Goal: Task Accomplishment & Management: Use online tool/utility

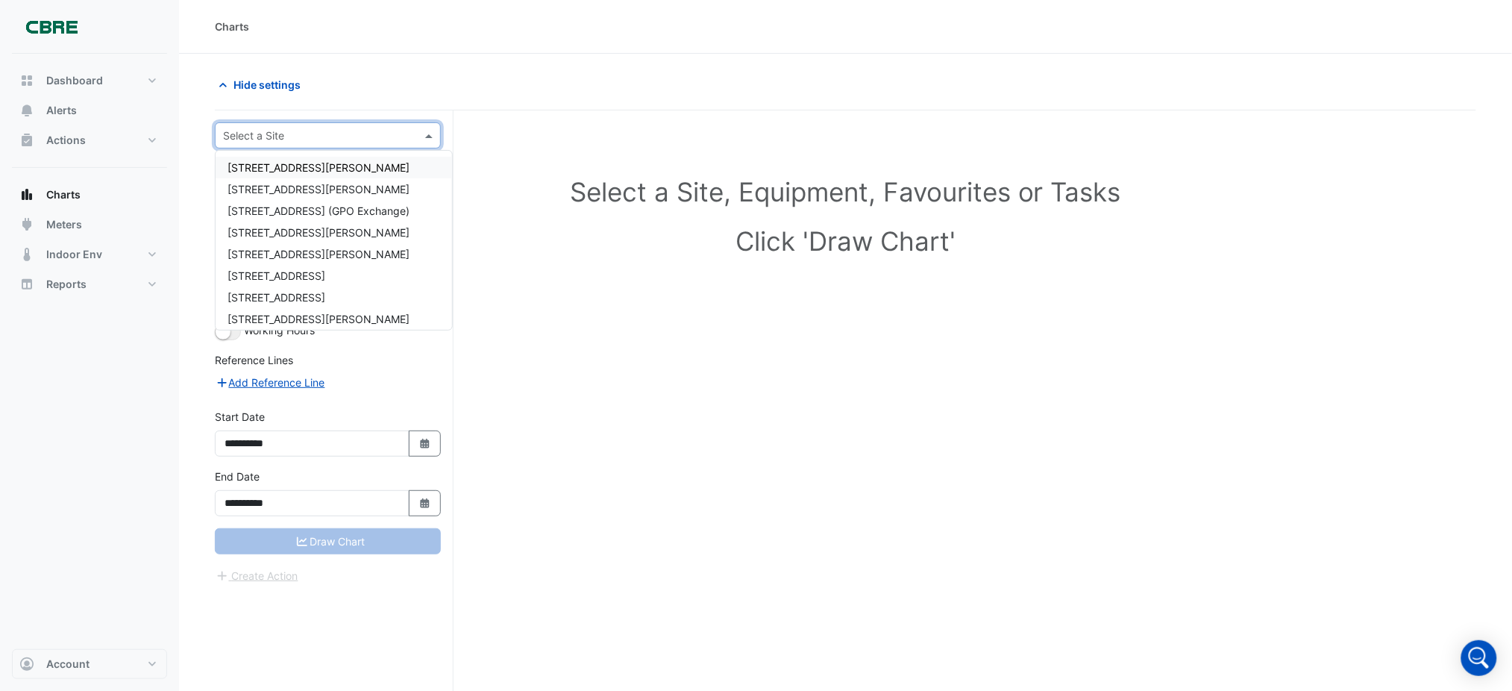
click at [320, 137] on input "text" at bounding box center [313, 136] width 180 height 16
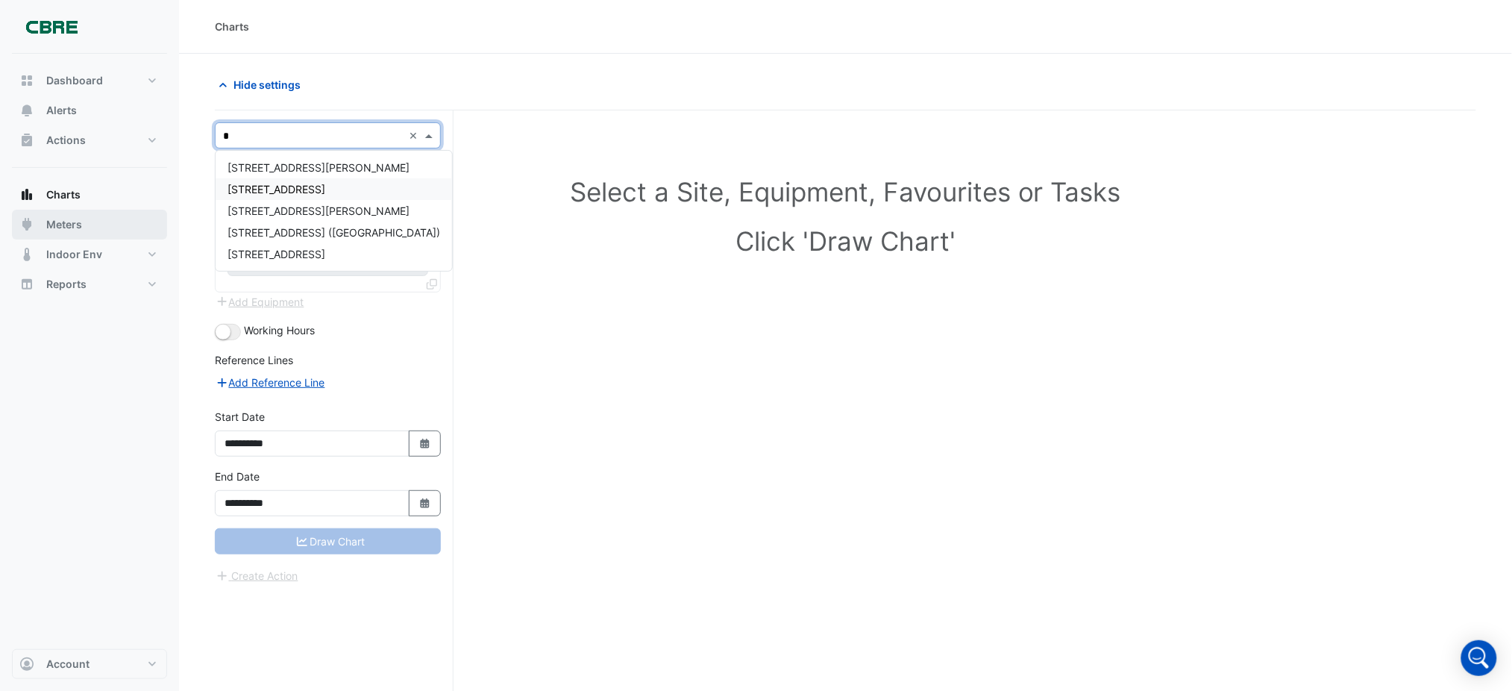
type input "*"
click at [65, 232] on button "Meters" at bounding box center [89, 225] width 155 height 30
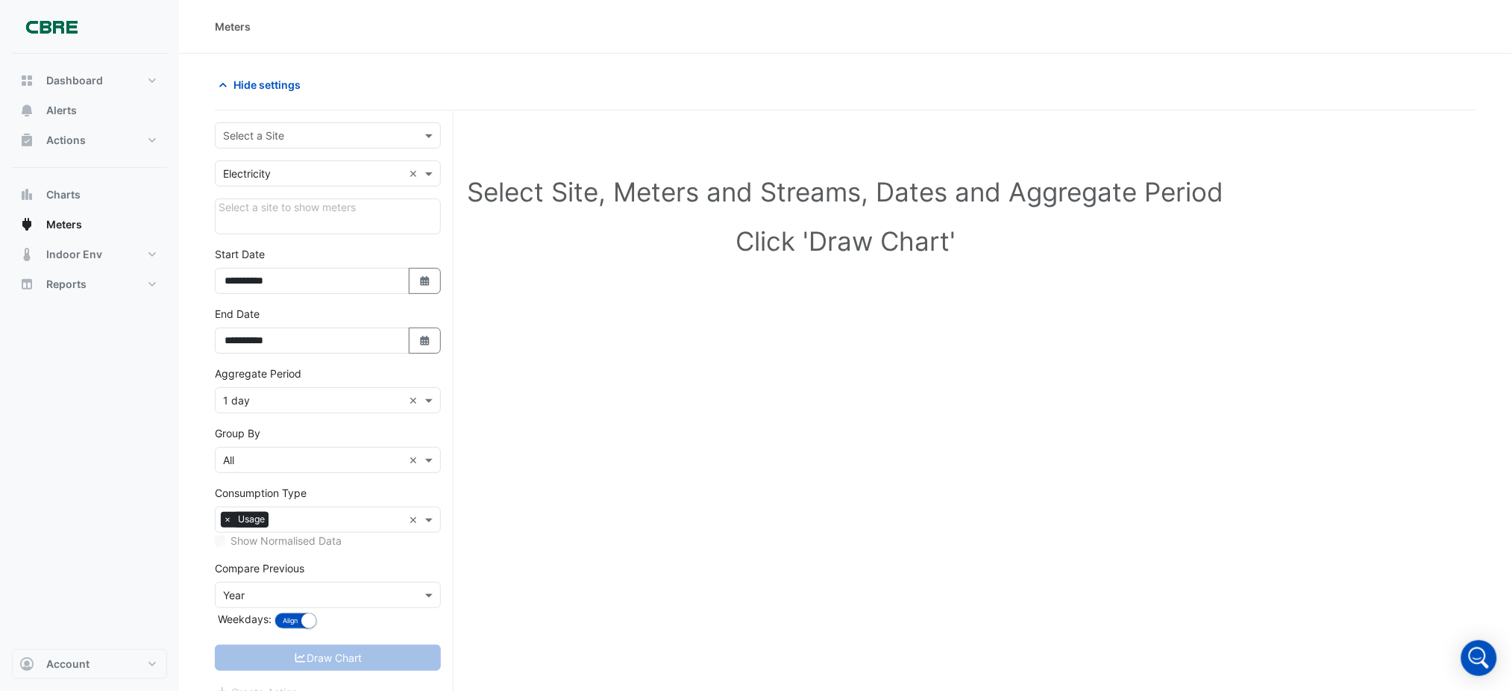
click at [294, 139] on input "text" at bounding box center [313, 136] width 180 height 16
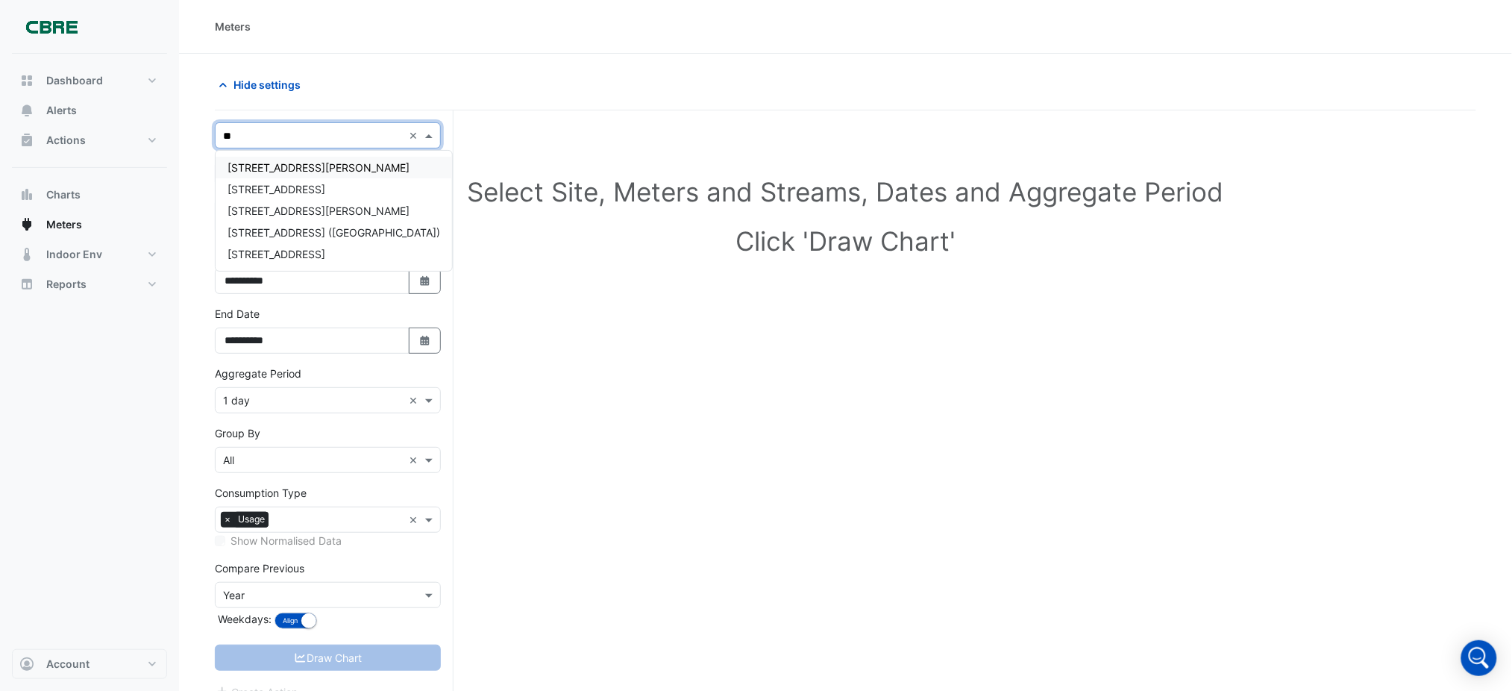
type input "***"
click at [285, 155] on div "[STREET_ADDRESS][PERSON_NAME]" at bounding box center [328, 168] width 224 height 34
click at [279, 164] on span "[STREET_ADDRESS][PERSON_NAME]" at bounding box center [318, 167] width 182 height 13
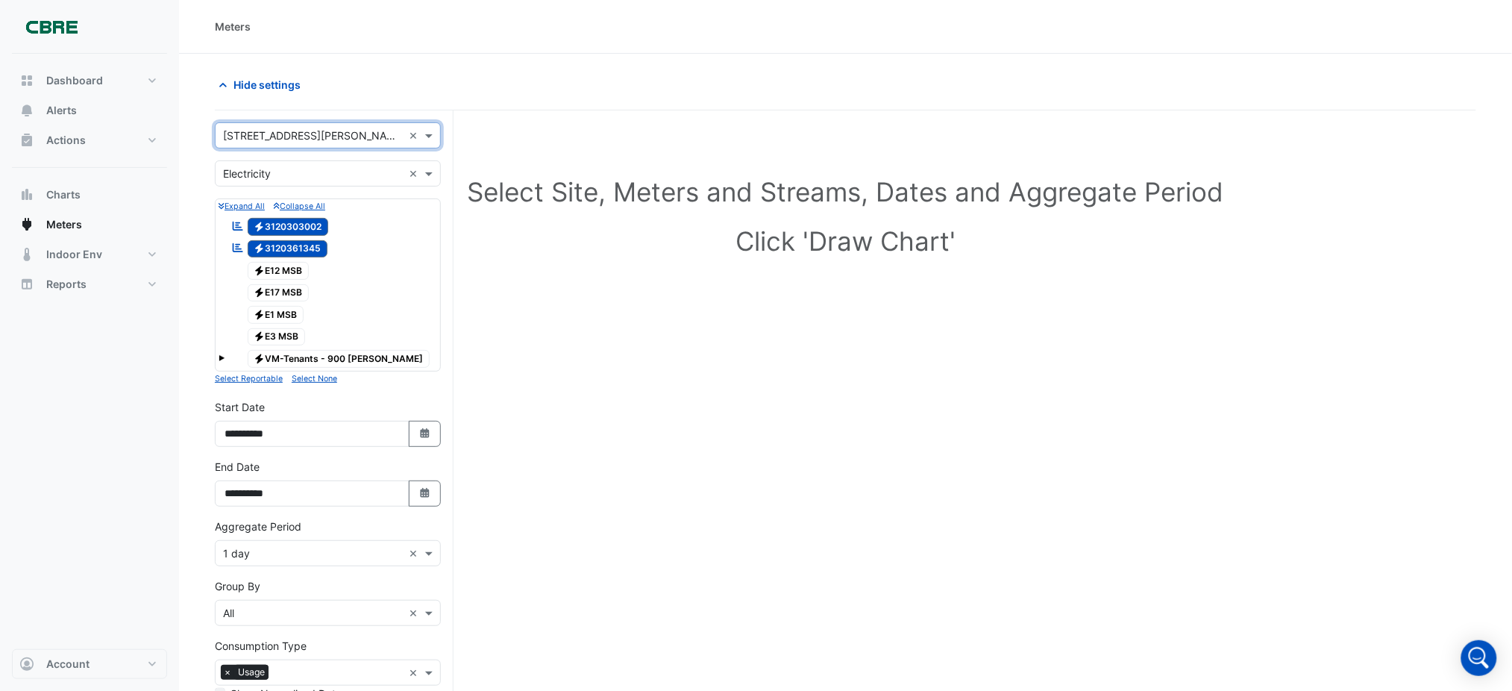
click at [308, 245] on span "Electricity 3120361345" at bounding box center [288, 249] width 81 height 18
click at [311, 236] on div "Reportable Electricity 3120303002" at bounding box center [279, 226] width 104 height 21
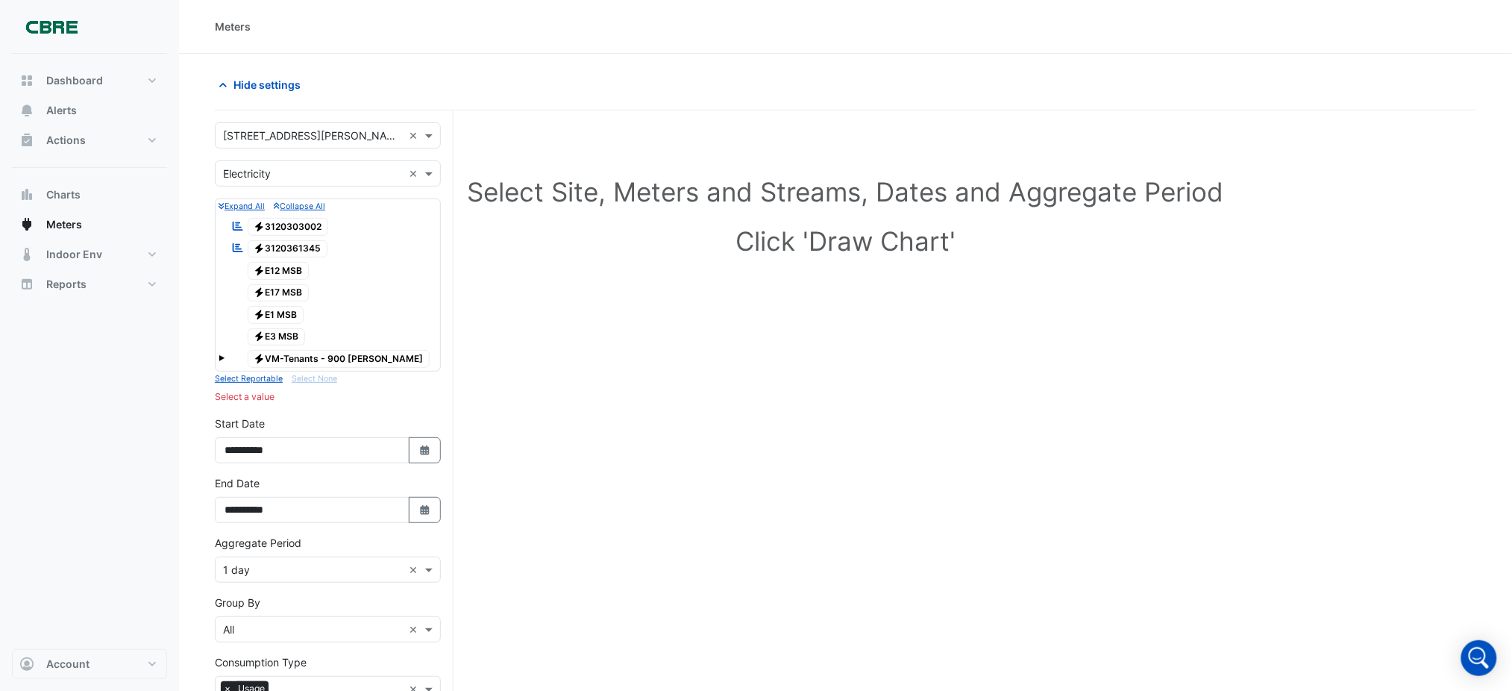
click at [283, 359] on span "Electricity VM-Tenants - 900 [PERSON_NAME]" at bounding box center [339, 359] width 183 height 18
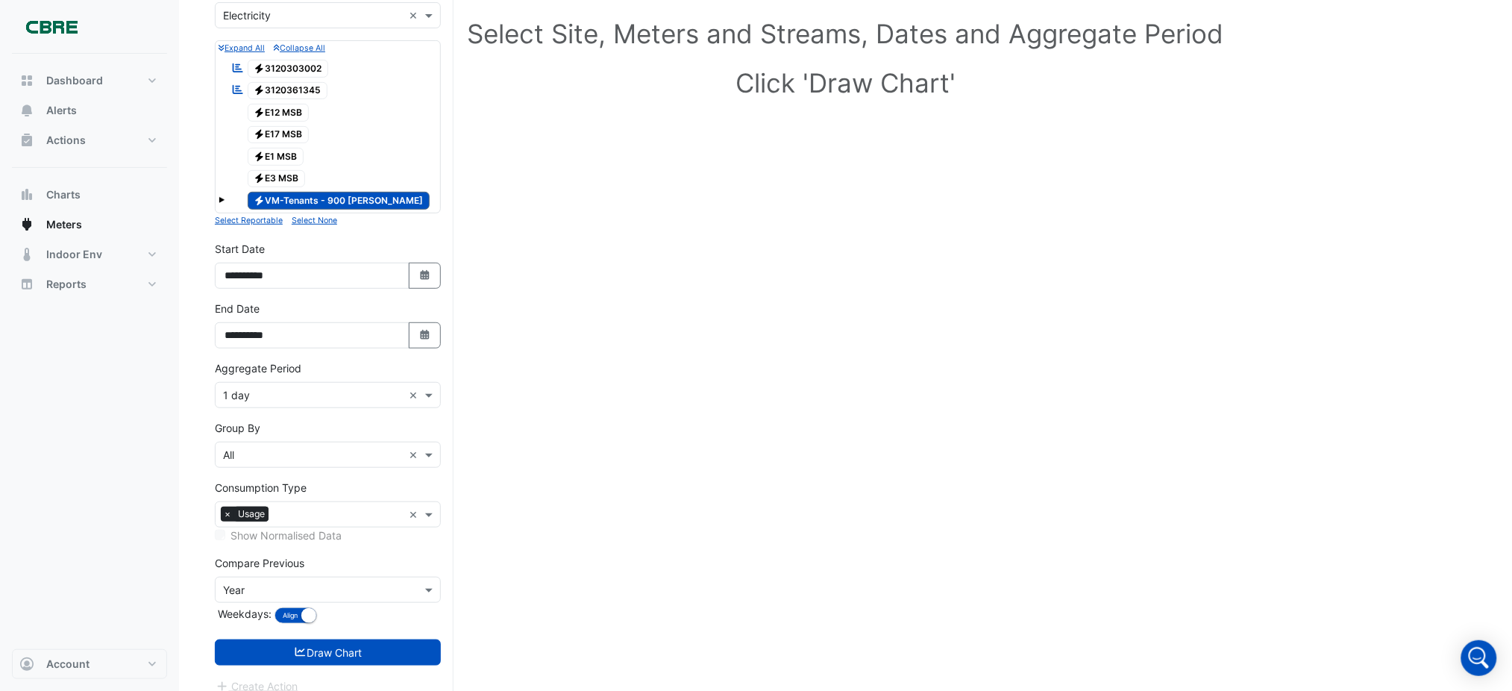
scroll to position [159, 0]
click at [329, 662] on button "Draw Chart" at bounding box center [328, 651] width 226 height 26
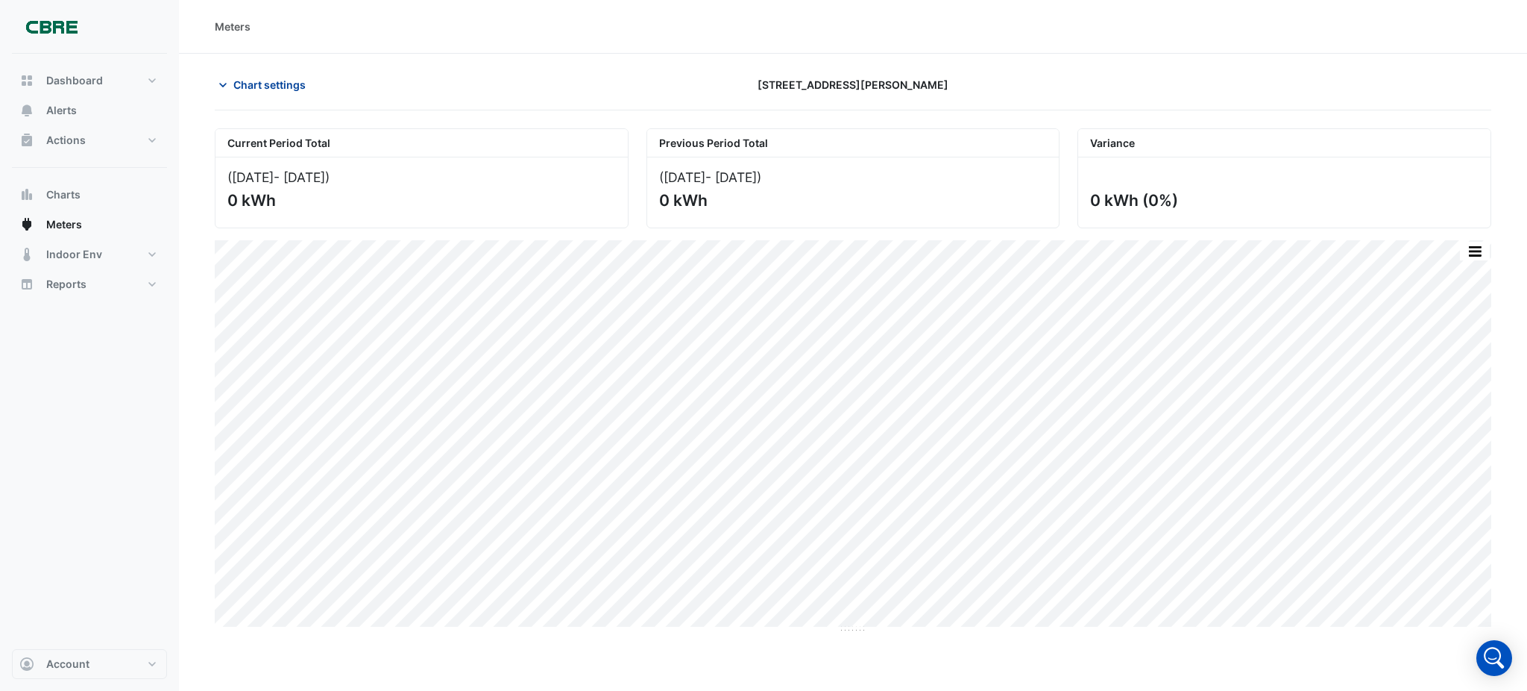
click at [281, 90] on span "Chart settings" at bounding box center [269, 85] width 72 height 16
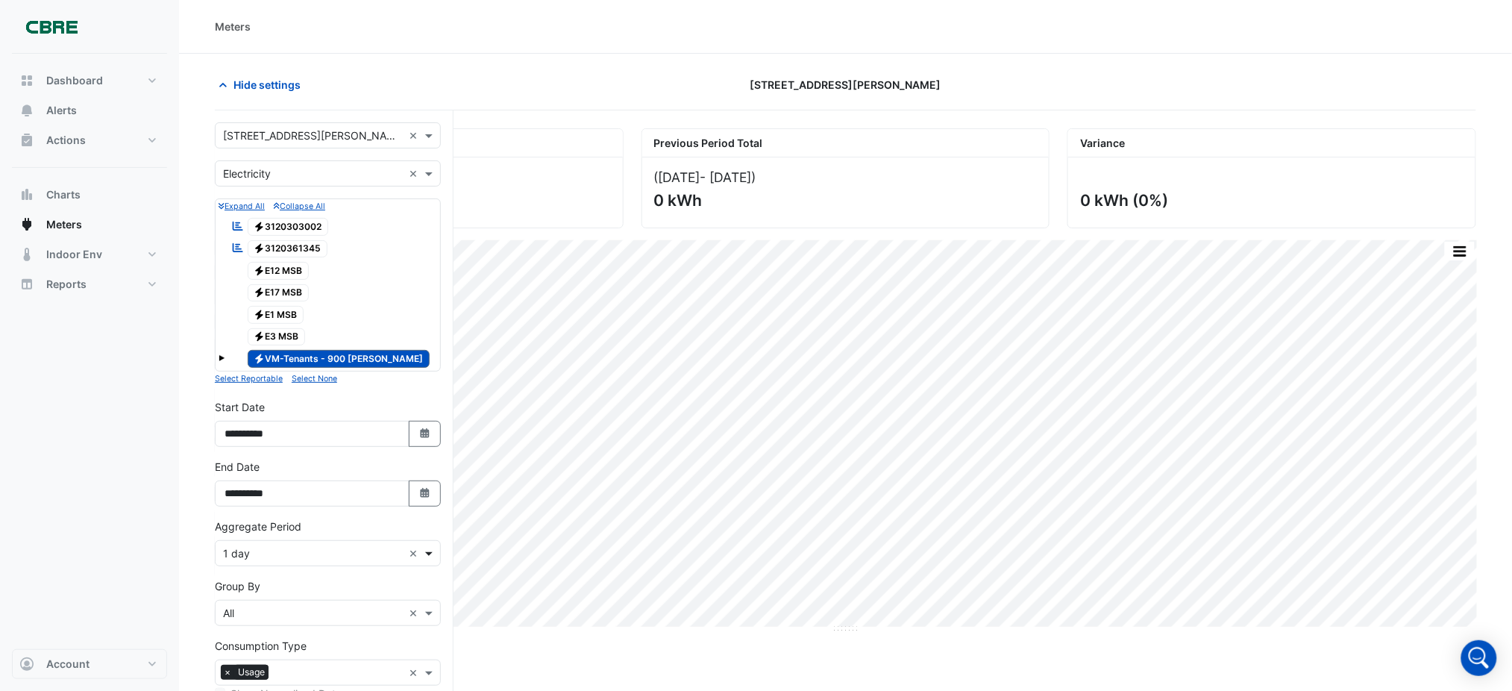
click at [424, 550] on span at bounding box center [430, 553] width 19 height 16
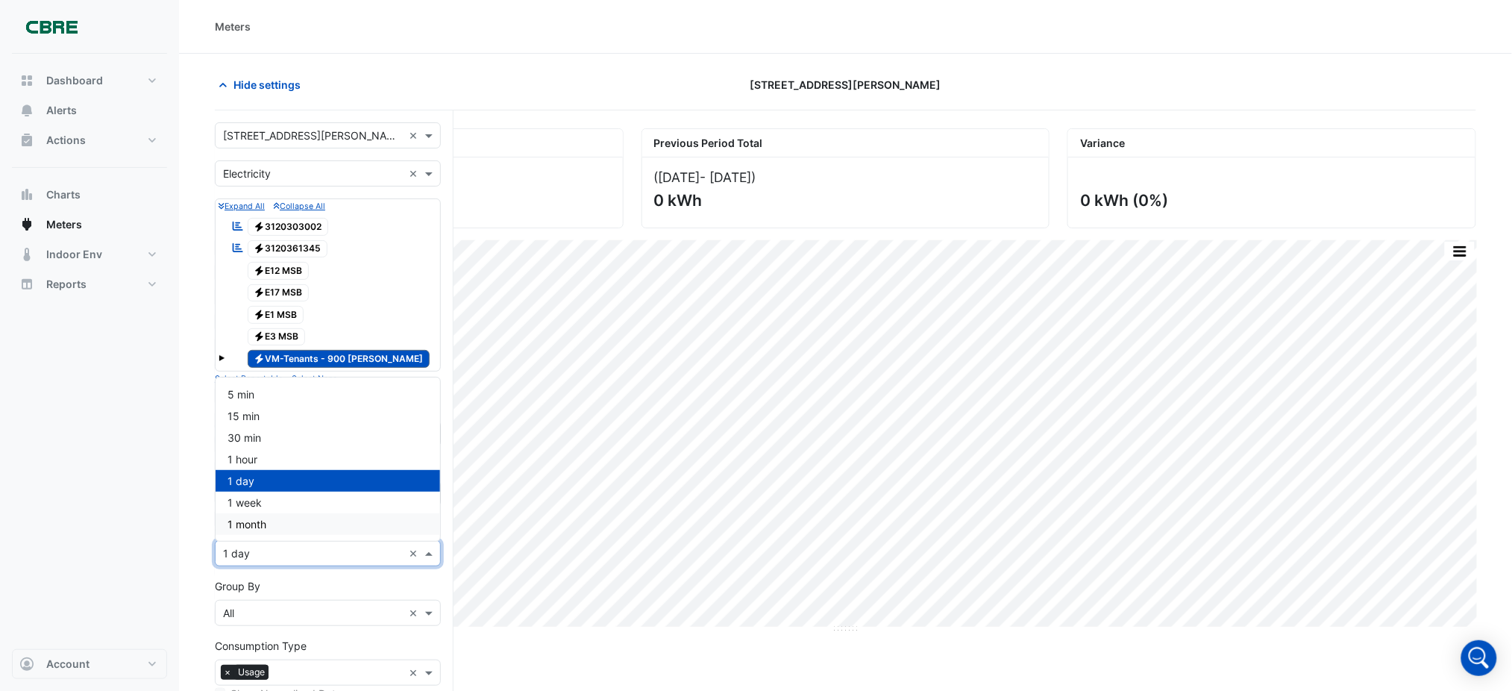
click at [363, 529] on div "1 month" at bounding box center [328, 524] width 224 height 22
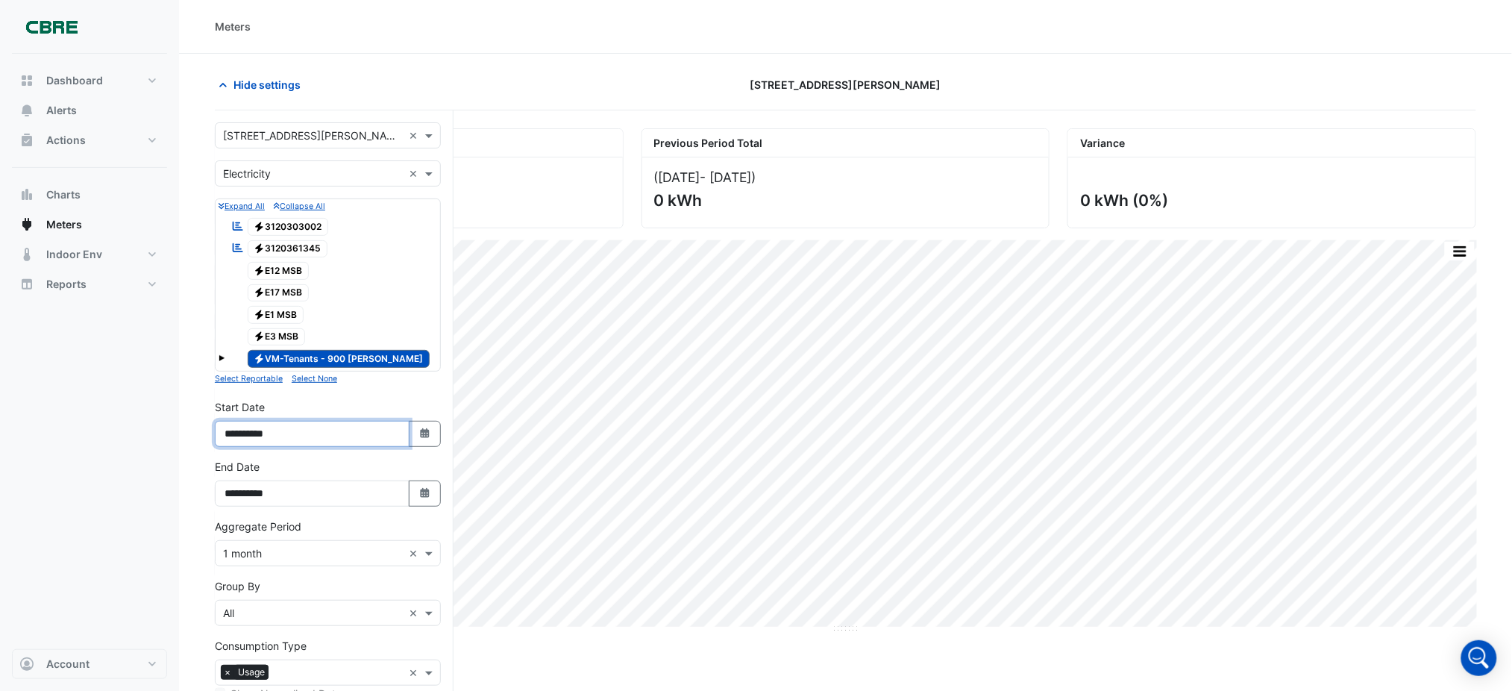
click at [265, 430] on input "**********" at bounding box center [312, 434] width 195 height 26
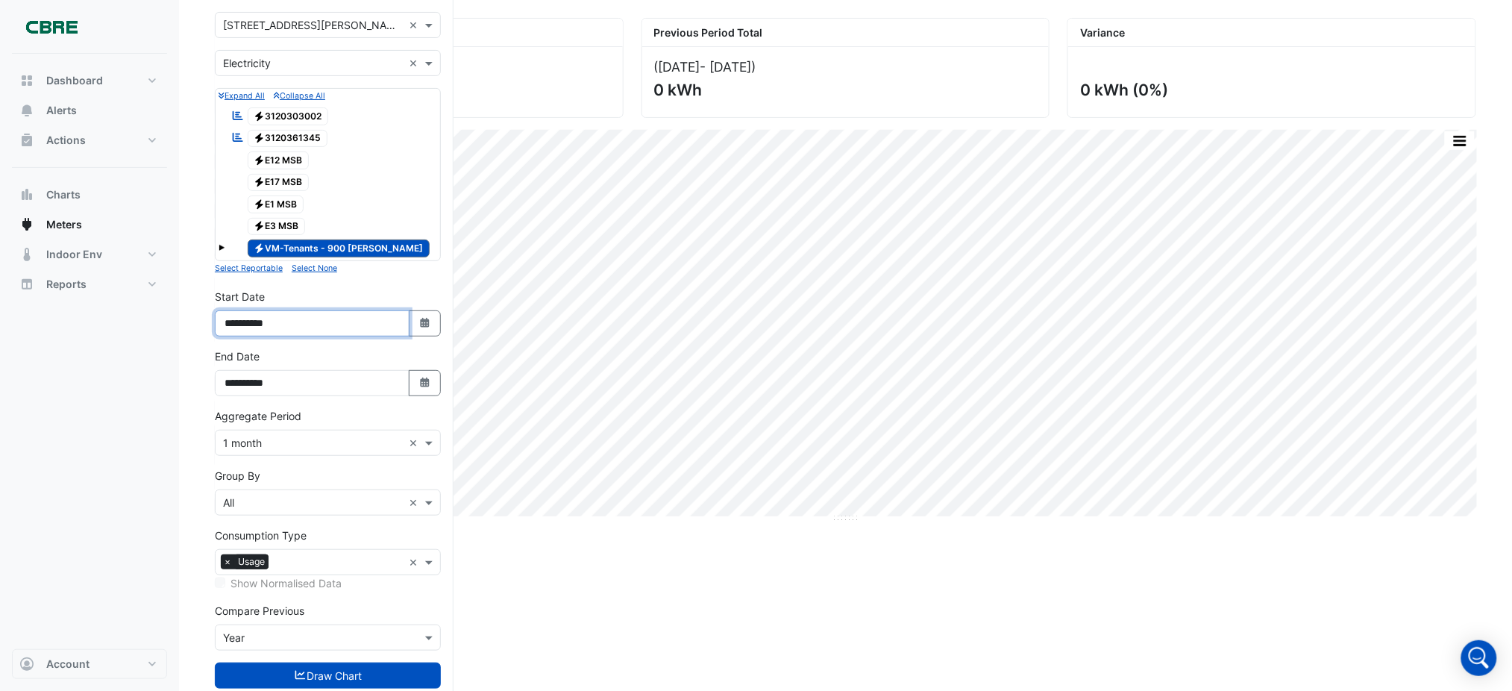
scroll to position [111, 0]
type input "**********"
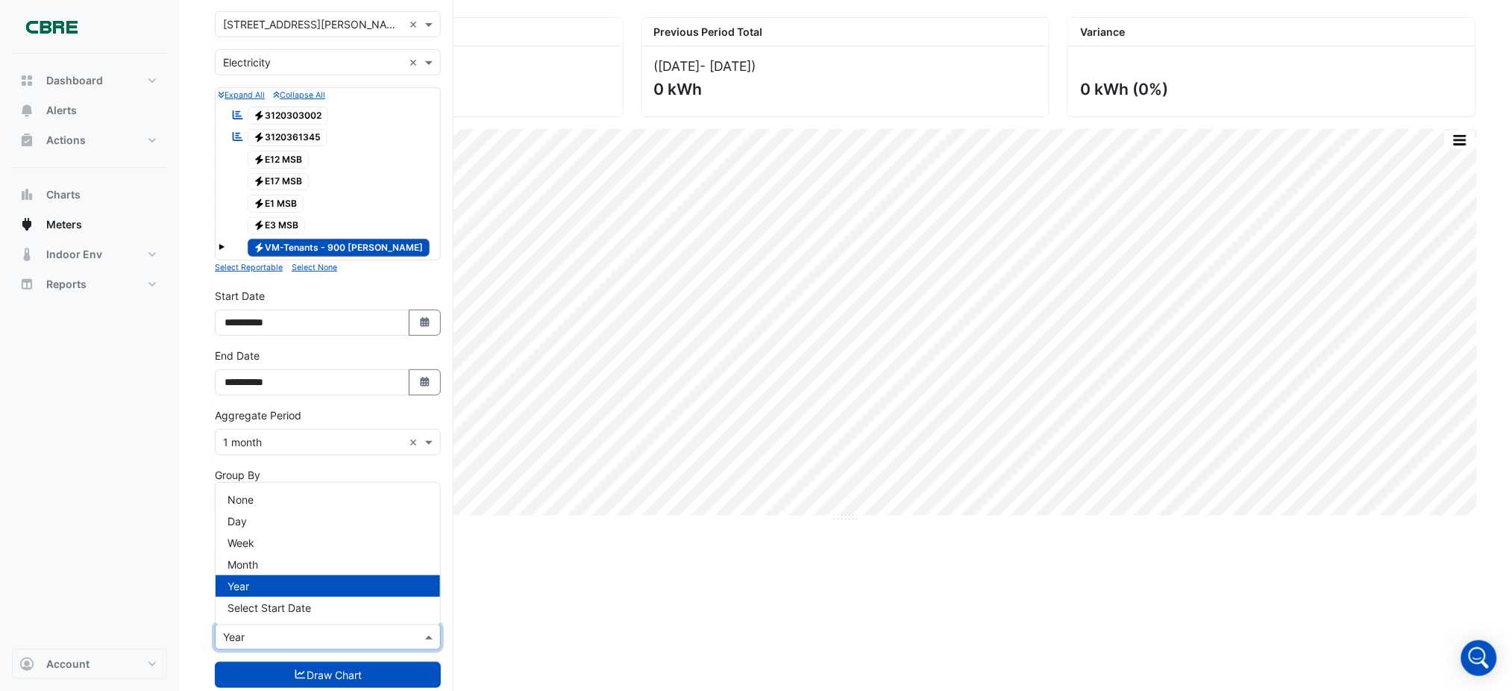
click at [298, 650] on div "× Year" at bounding box center [328, 636] width 226 height 26
click at [324, 494] on div "None" at bounding box center [328, 499] width 224 height 22
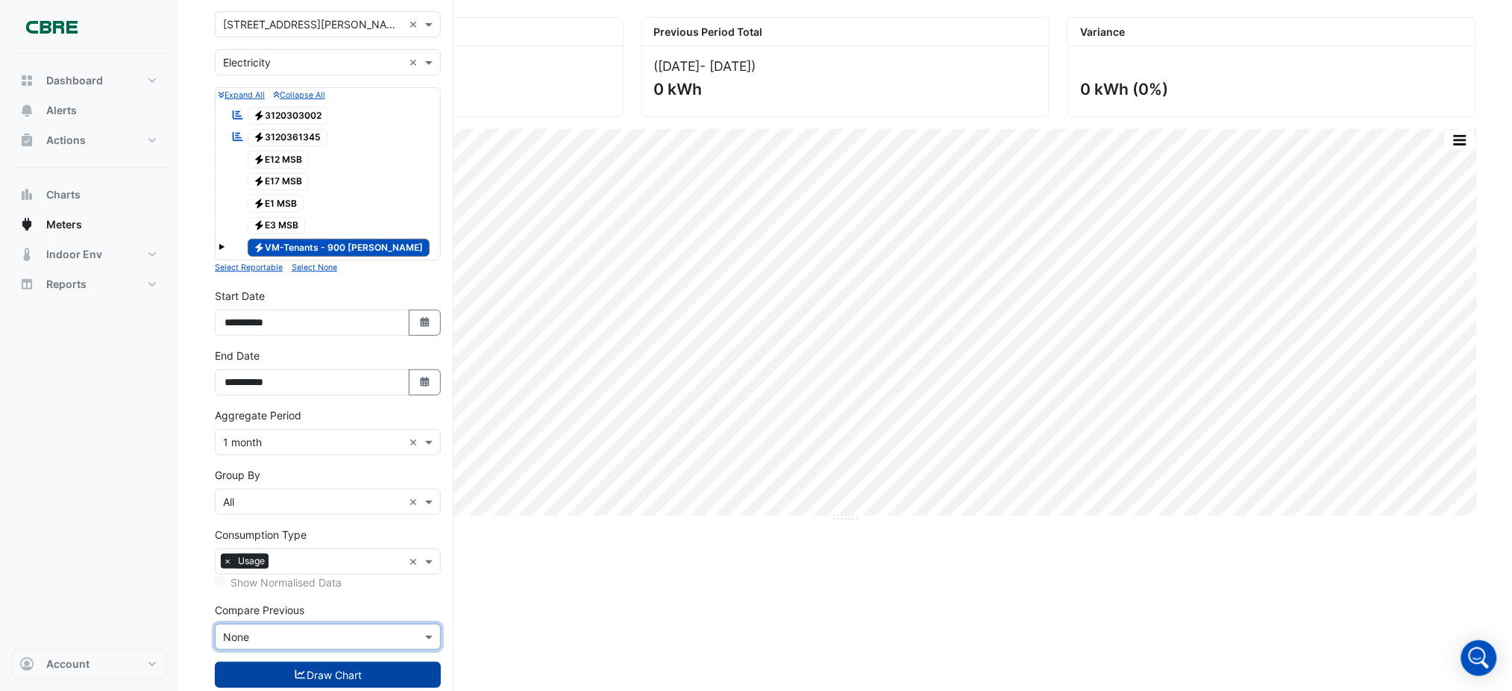
click at [314, 673] on button "Draw Chart" at bounding box center [328, 674] width 226 height 26
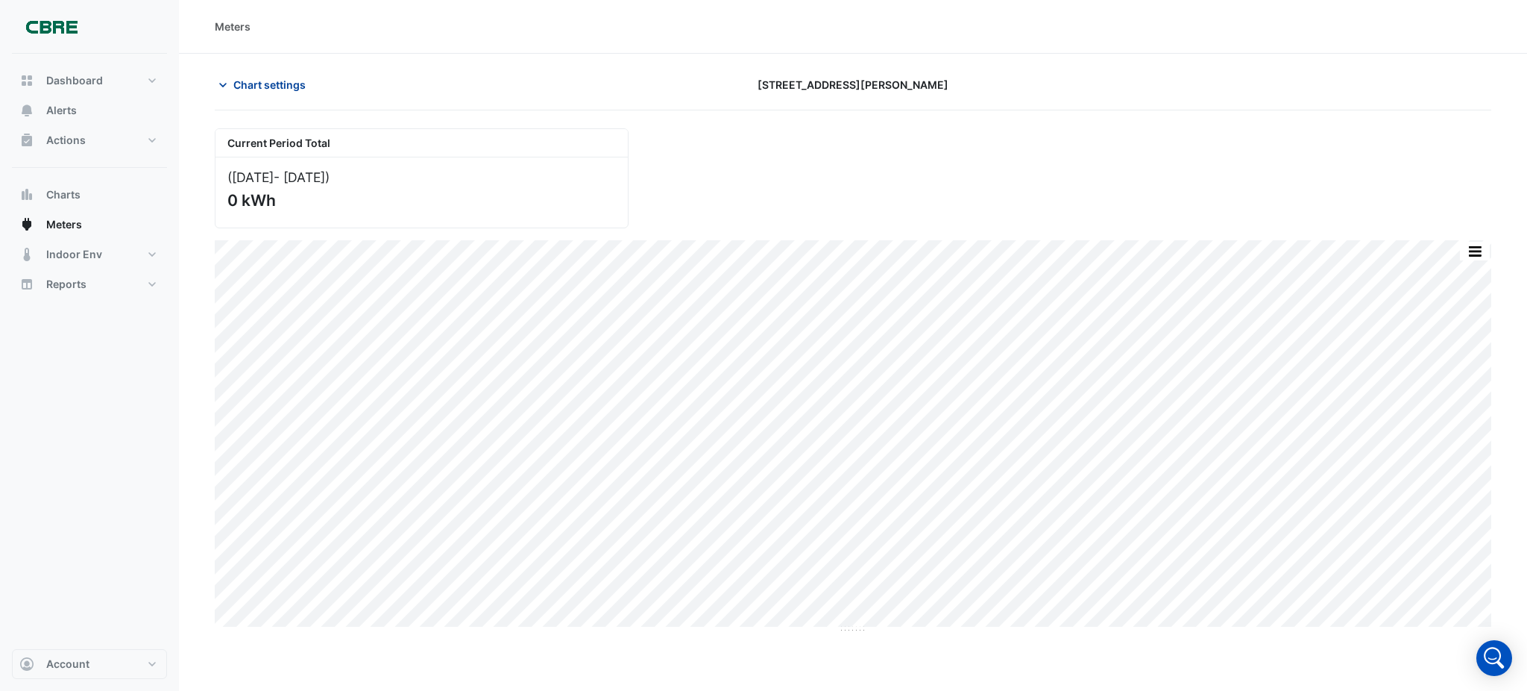
click at [290, 87] on span "Chart settings" at bounding box center [269, 85] width 72 height 16
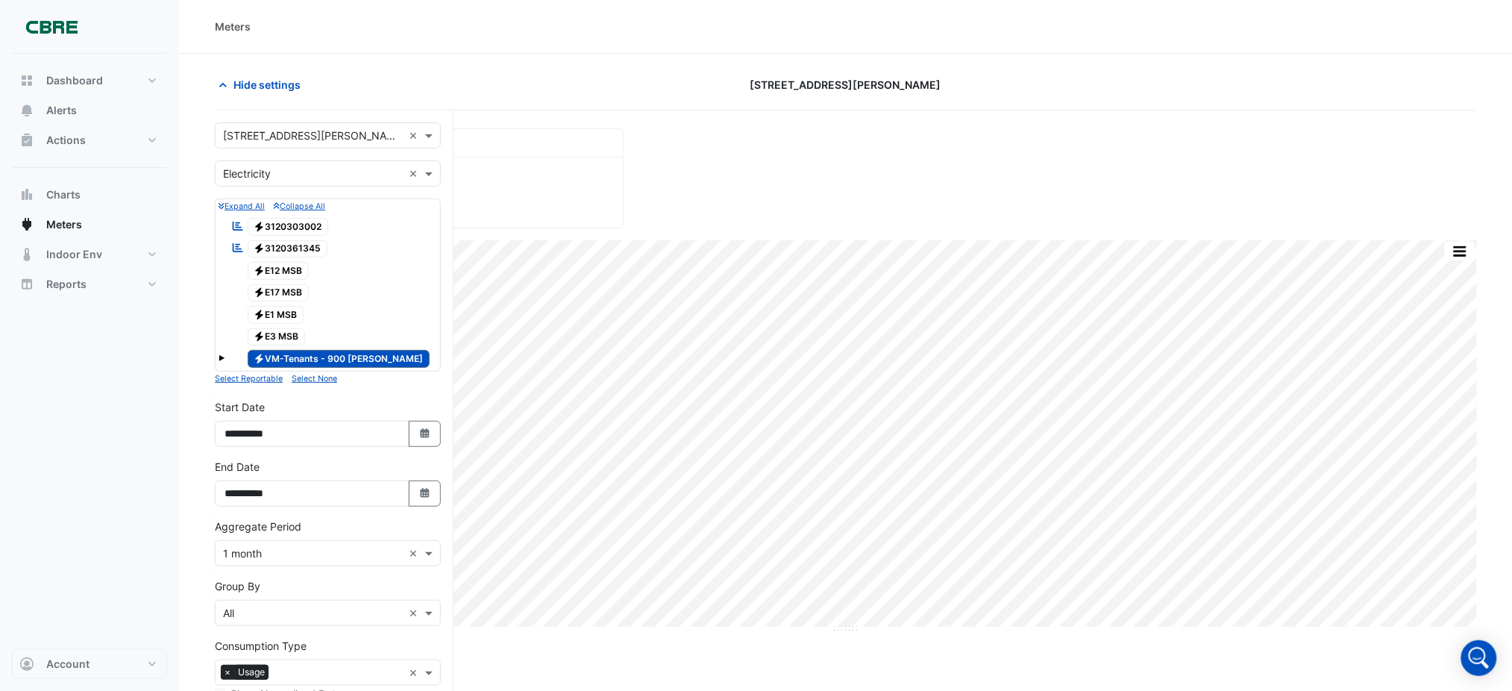
click at [221, 359] on span at bounding box center [222, 358] width 6 height 6
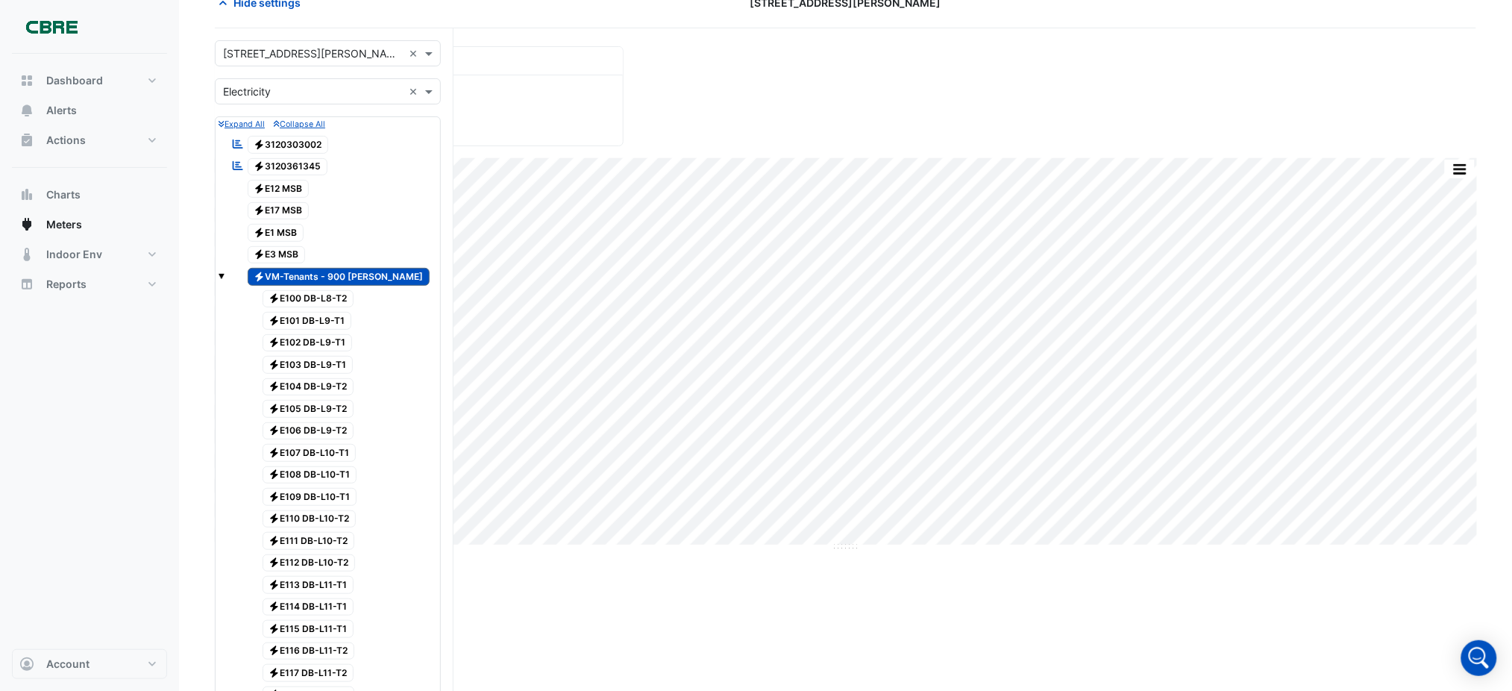
scroll to position [75, 0]
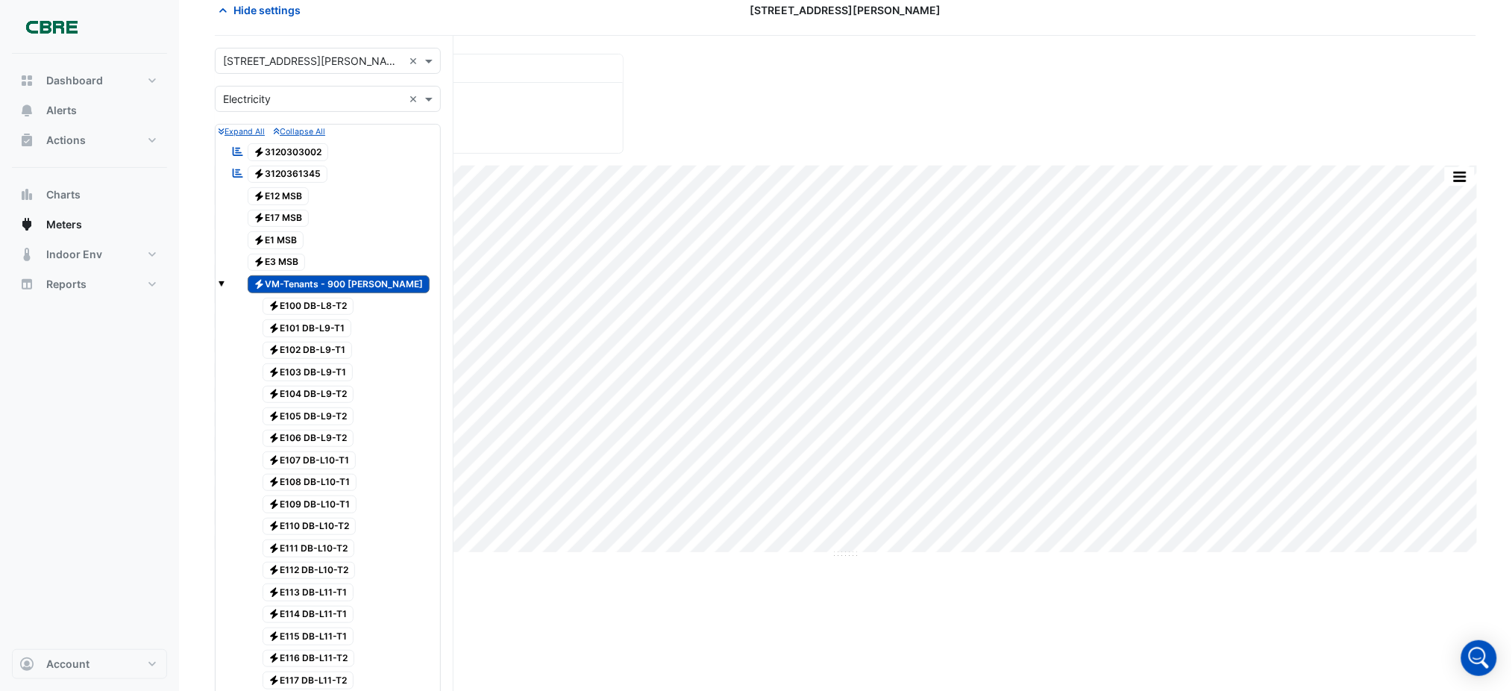
click at [222, 286] on span at bounding box center [222, 283] width 6 height 6
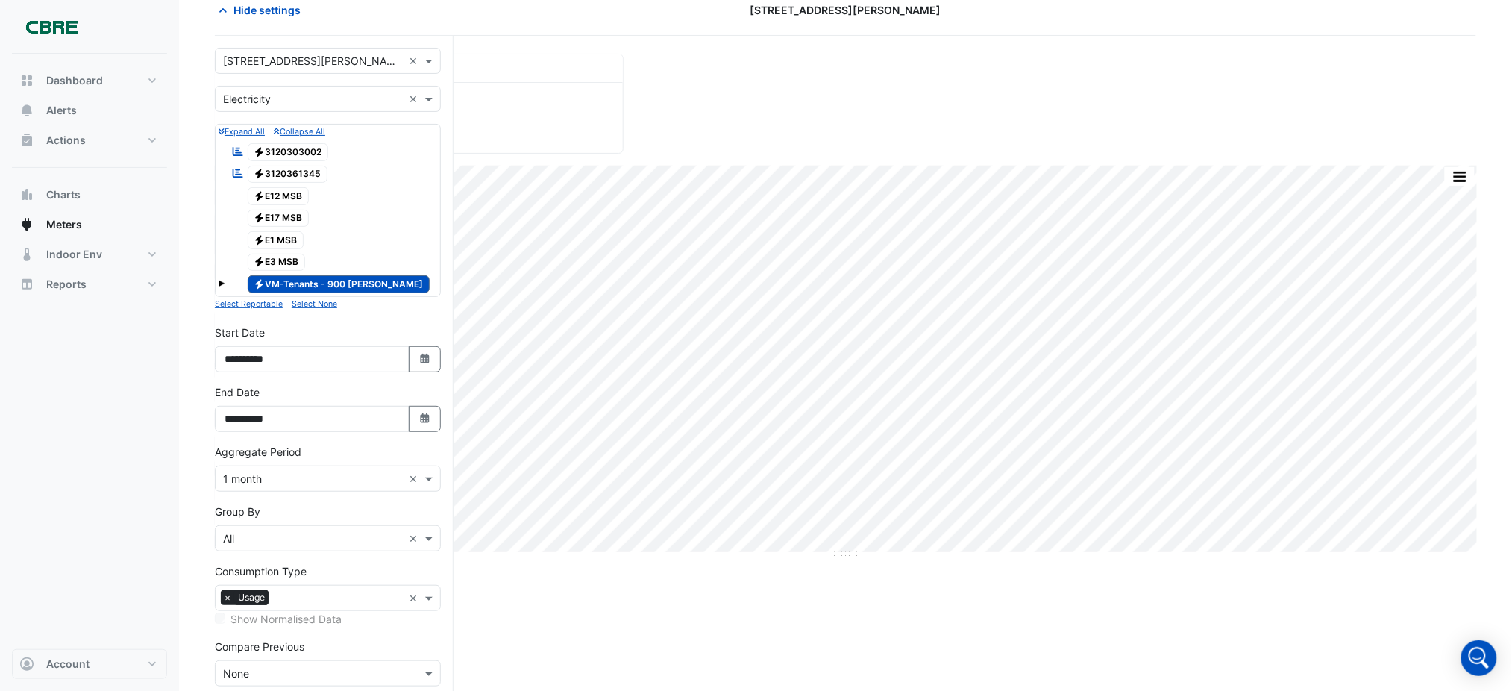
click at [251, 284] on span "Electricity VM-Tenants - 900 [PERSON_NAME]" at bounding box center [339, 284] width 183 height 18
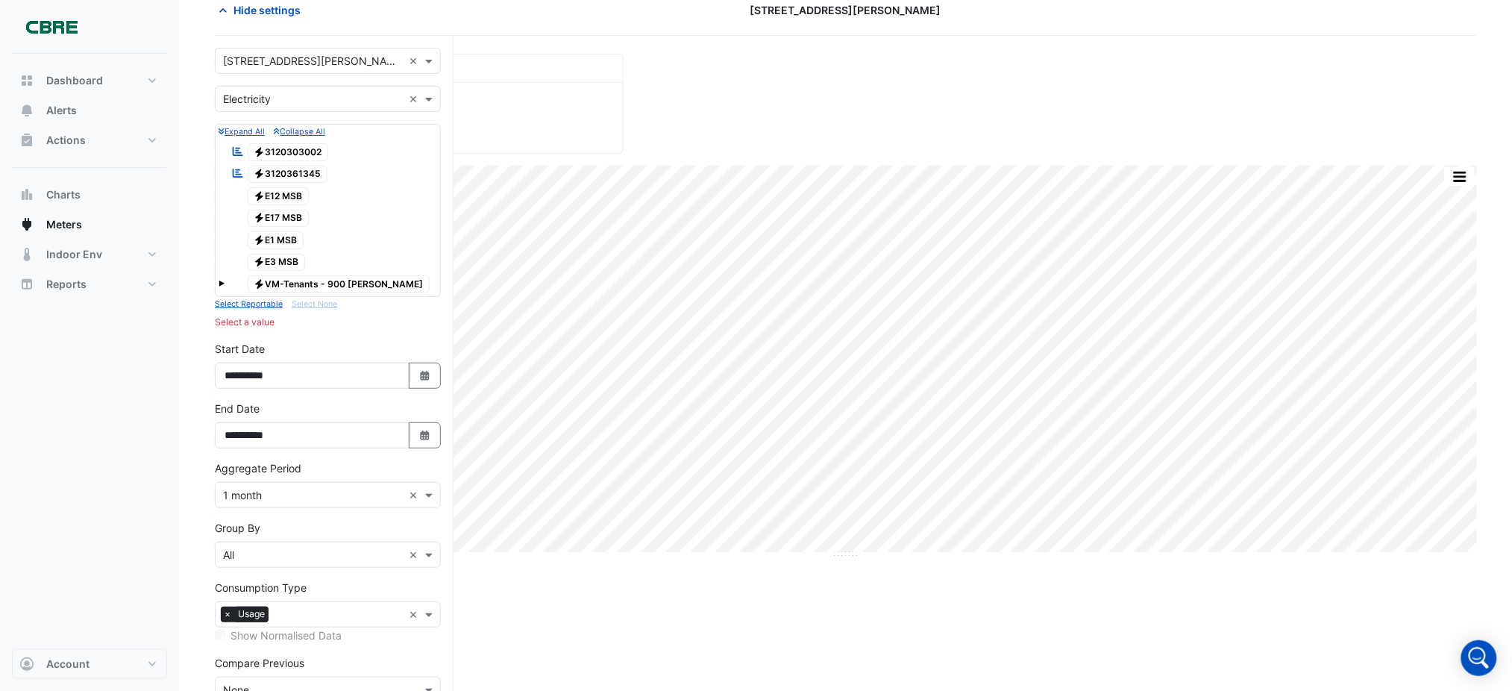
scroll to position [0, 0]
